Goal: Task Accomplishment & Management: Use online tool/utility

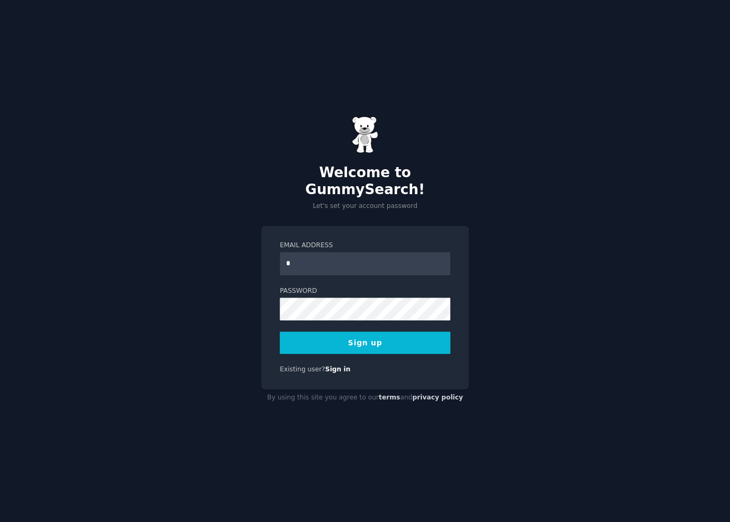
type input "**********"
click at [138, 298] on div "**********" at bounding box center [365, 261] width 730 height 522
click at [369, 334] on button "Sign up" at bounding box center [365, 342] width 171 height 22
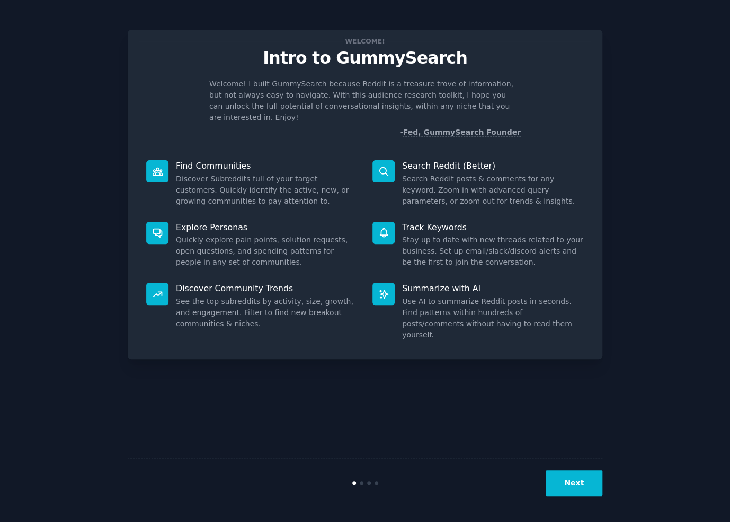
click at [611, 132] on div "Welcome! Intro to GummySearch Welcome! I built GummySearch because Reddit is a …" at bounding box center [365, 261] width 701 height 492
click at [584, 471] on button "Next" at bounding box center [574, 483] width 57 height 26
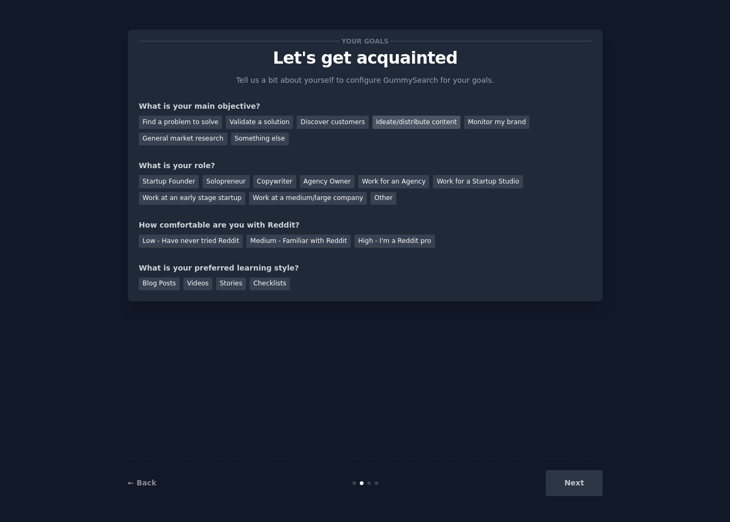
click at [406, 125] on div "Ideate/distribute content" at bounding box center [417, 122] width 88 height 13
click at [179, 181] on div "Startup Founder" at bounding box center [169, 181] width 60 height 13
click at [286, 240] on div "Medium - Familiar with Reddit" at bounding box center [299, 240] width 104 height 13
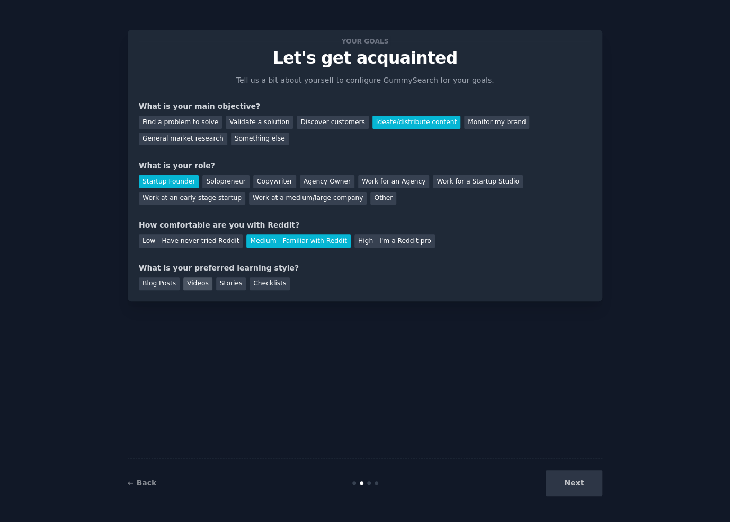
drag, startPoint x: 149, startPoint y: 281, endPoint x: 201, endPoint y: 278, distance: 52.0
click at [153, 281] on div "Blog Posts" at bounding box center [159, 283] width 41 height 13
click at [196, 282] on div "Videos" at bounding box center [197, 283] width 29 height 13
click at [586, 481] on button "Next" at bounding box center [574, 483] width 57 height 26
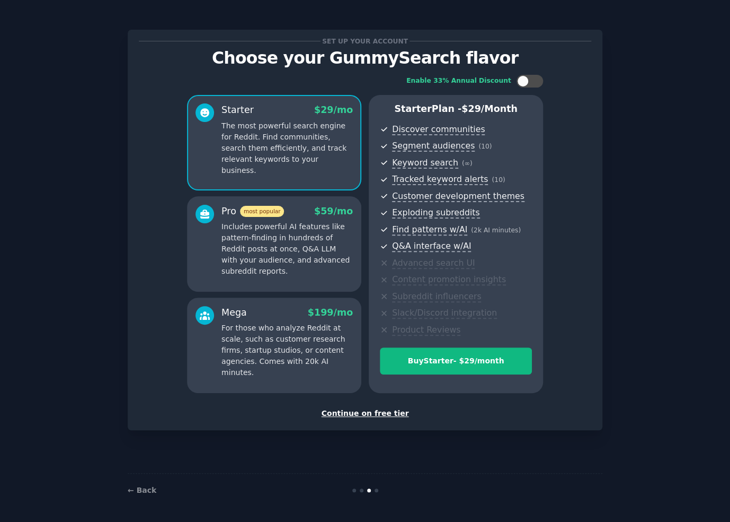
click at [391, 415] on div "Continue on free tier" at bounding box center [365, 413] width 453 height 11
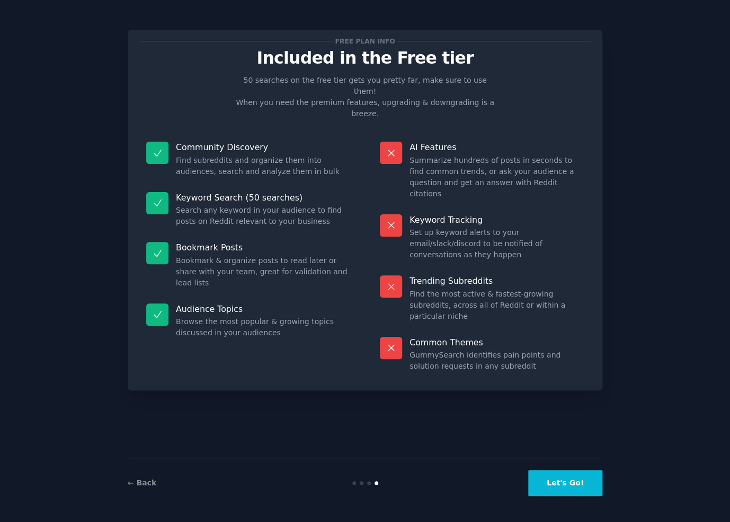
click at [566, 480] on button "Let's Go!" at bounding box center [566, 483] width 74 height 26
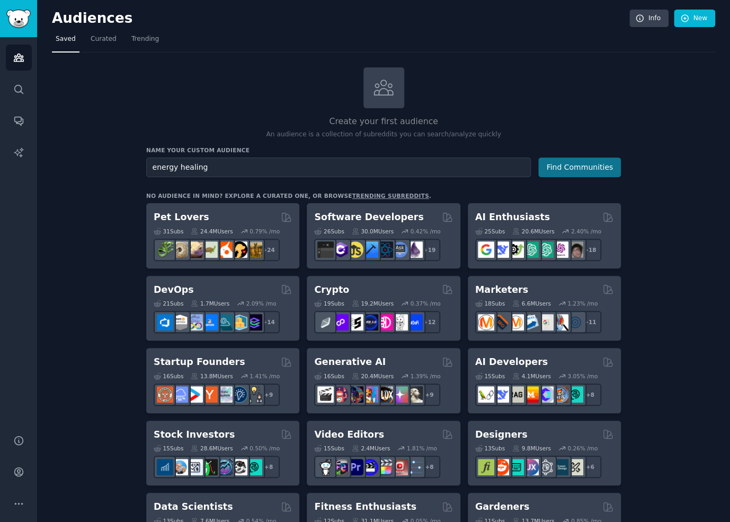
type input "energy healing"
click at [579, 164] on button "Find Communities" at bounding box center [580, 167] width 83 height 20
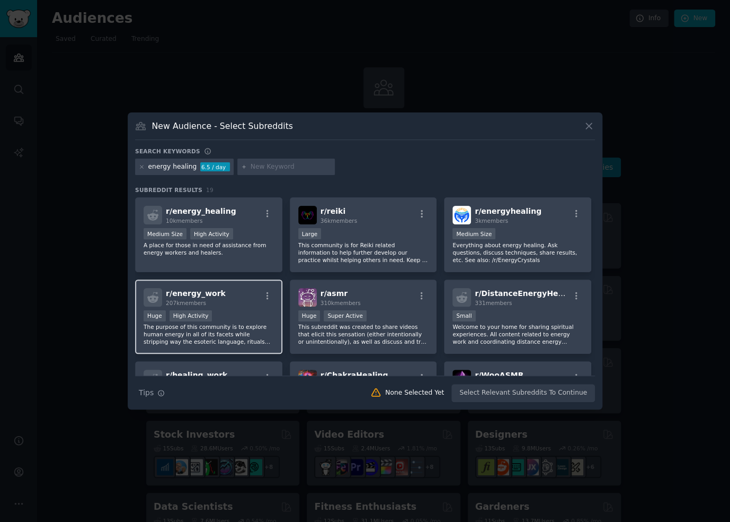
click at [201, 293] on span "r/ energy_work" at bounding box center [196, 293] width 60 height 8
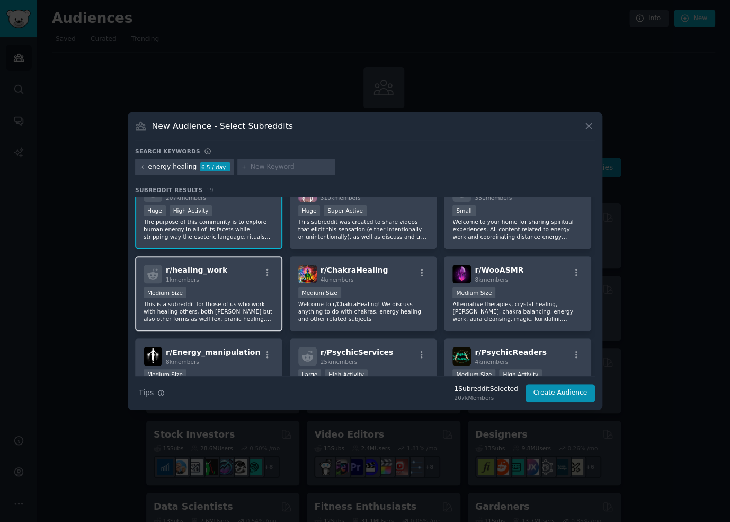
scroll to position [106, 0]
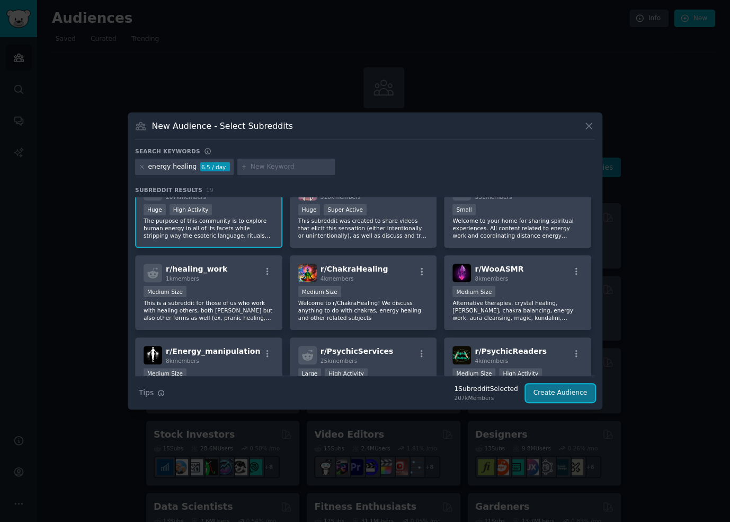
click at [578, 395] on button "Create Audience" at bounding box center [561, 393] width 70 height 18
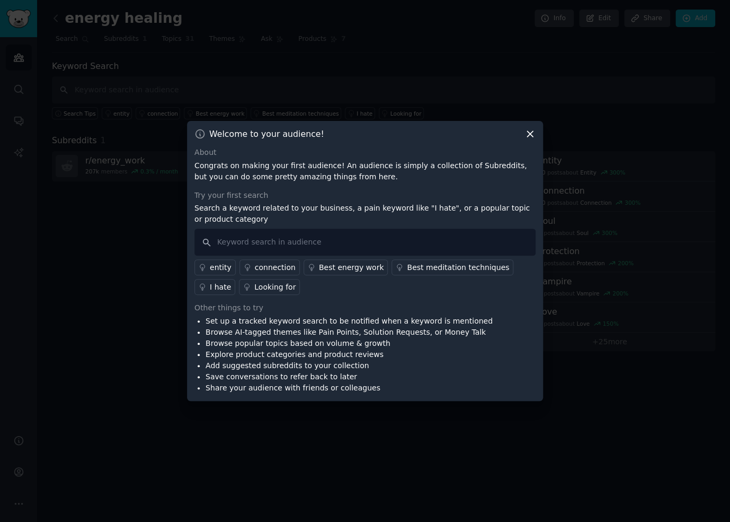
click at [526, 135] on icon at bounding box center [530, 133] width 11 height 11
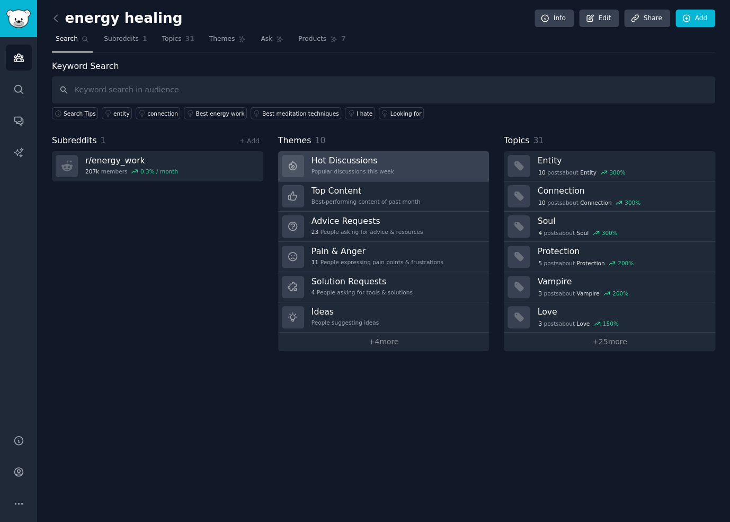
click at [337, 159] on h3 "Hot Discussions" at bounding box center [353, 160] width 83 height 11
